Goal: Obtain resource: Download file/media

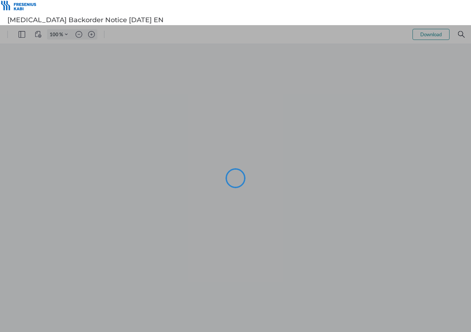
type input "98"
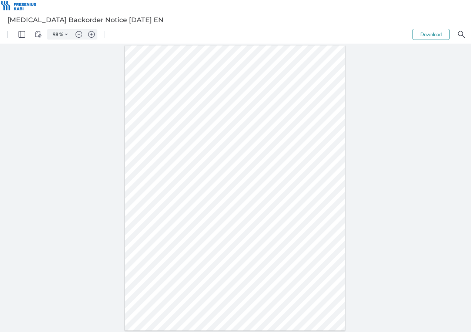
drag, startPoint x: 0, startPoint y: 139, endPoint x: 4, endPoint y: 118, distance: 21.9
click at [0, 139] on html "98 % Download .cls-1{fill:#abb0c4;} icon - tools - more .cls-1{fill:#abb0c4;} i…" at bounding box center [235, 178] width 471 height 307
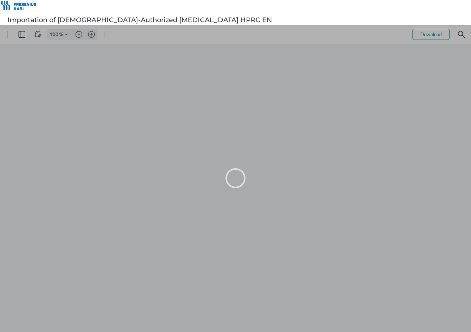
type input "98"
